Goal: Task Accomplishment & Management: Manage account settings

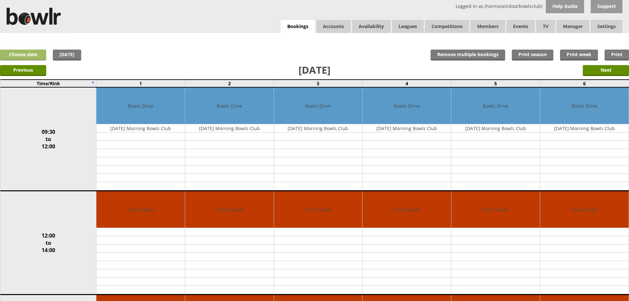
click at [27, 62] on div "Previous Next" at bounding box center [314, 70] width 629 height 17
click at [29, 56] on link "Choose date" at bounding box center [23, 55] width 46 height 11
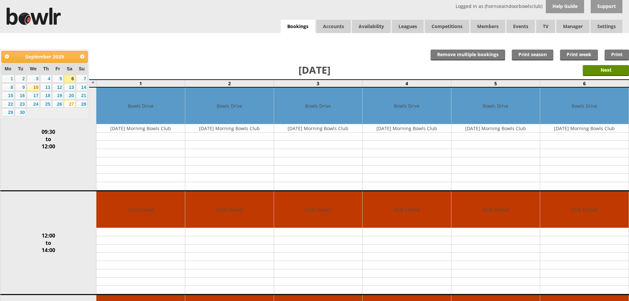
click at [32, 88] on link "10" at bounding box center [33, 87] width 13 height 8
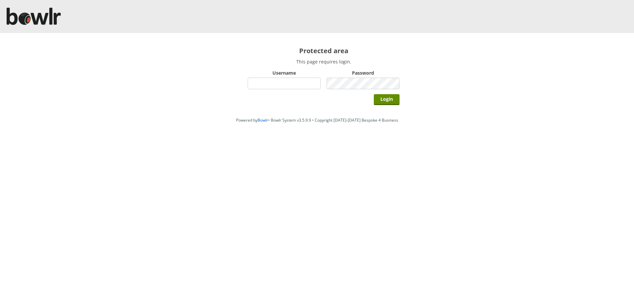
type input "hornseaindoorbowlsclub"
click at [395, 105] on div "Login" at bounding box center [324, 99] width 152 height 17
click at [390, 96] on input "Login" at bounding box center [387, 99] width 26 height 11
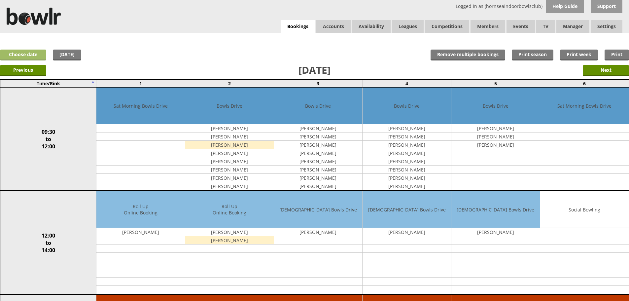
click at [30, 52] on link "Choose date" at bounding box center [23, 55] width 46 height 11
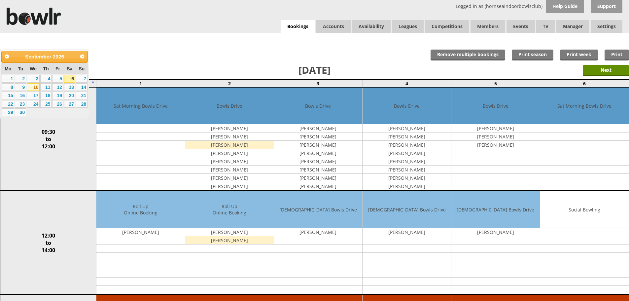
click at [37, 86] on link "10" at bounding box center [33, 87] width 13 height 8
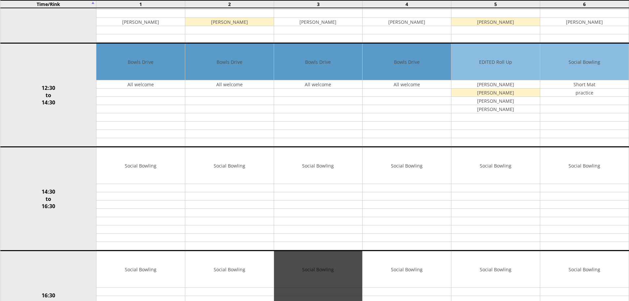
scroll to position [264, 0]
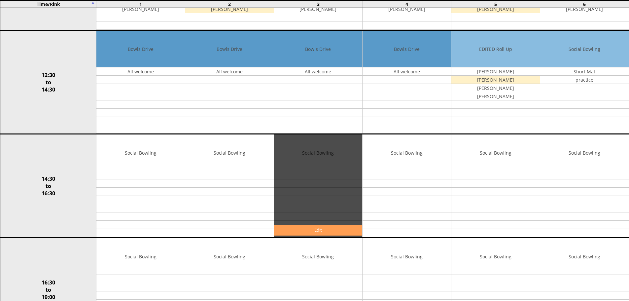
click at [325, 229] on link "Edit" at bounding box center [318, 230] width 88 height 11
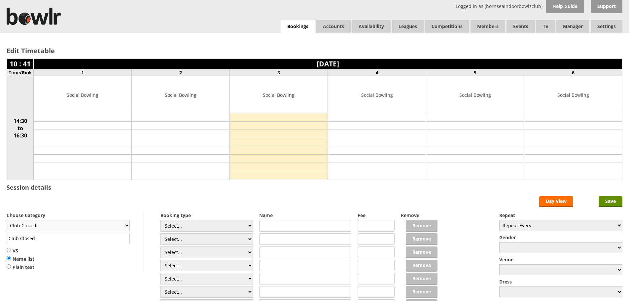
click at [123, 228] on select "Club Closed Singles League Triples League Pairs League Friendly Social Bowling …" at bounding box center [68, 225] width 123 height 11
select select "132"
click at [7, 220] on select "Club Closed Singles League Triples League Pairs League Friendly Social Bowling …" at bounding box center [68, 225] width 123 height 11
type input "Social Bowling"
drag, startPoint x: 220, startPoint y: 228, endPoint x: 218, endPoint y: 221, distance: 7.6
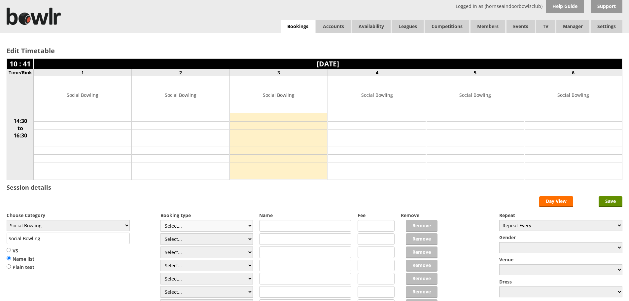
click at [219, 224] on select "Select... Club Competition (Member) Club Competition (Visitor) National (Member…" at bounding box center [206, 226] width 92 height 12
select select "0_48"
click at [160, 220] on select "Select... Club Competition (Member) Club Competition (Visitor) National (Member…" at bounding box center [206, 226] width 92 height 12
type input "6.0000"
click at [221, 239] on select "Select... Club Competition (Member) Club Competition (Visitor) National (Member…" at bounding box center [206, 239] width 92 height 12
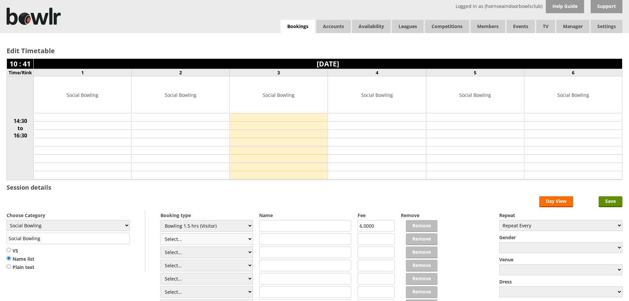
select select "0_48"
click at [160, 233] on select "Select... Club Competition (Member) Club Competition (Visitor) National (Member…" at bounding box center [206, 239] width 92 height 12
type input "6.0000"
click at [284, 225] on input "text" at bounding box center [305, 226] width 92 height 12
type input "[PERSON_NAME]"
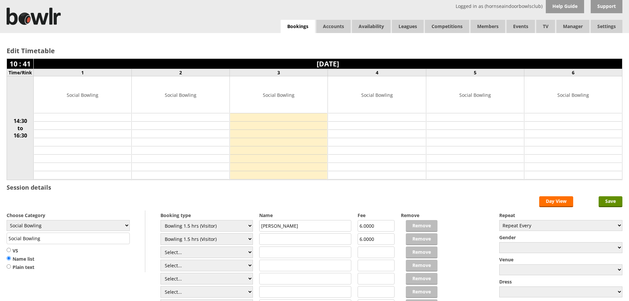
click at [283, 242] on input "text" at bounding box center [305, 239] width 92 height 12
type input "[PERSON_NAME]"
click at [613, 197] on input "Save" at bounding box center [611, 201] width 24 height 11
